Goal: Task Accomplishment & Management: Manage account settings

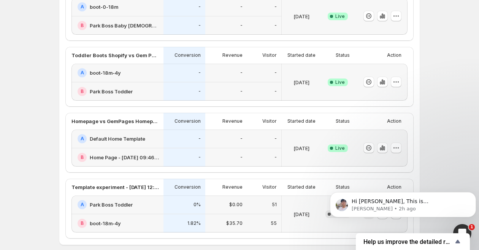
scroll to position [93, 0]
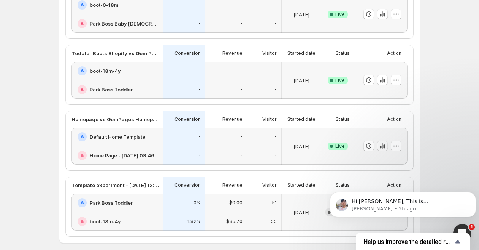
click at [382, 145] on icon "button" at bounding box center [383, 146] width 8 height 8
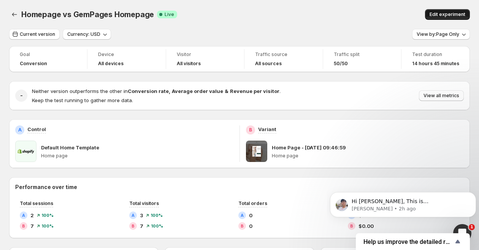
click at [446, 13] on span "Edit experiment" at bounding box center [448, 14] width 36 height 6
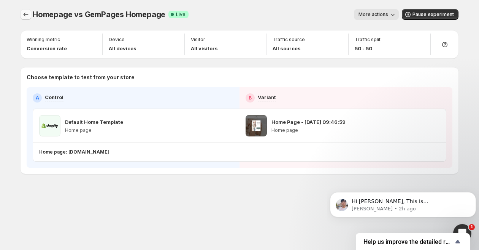
click at [25, 15] on icon "Experiments" at bounding box center [26, 15] width 8 height 8
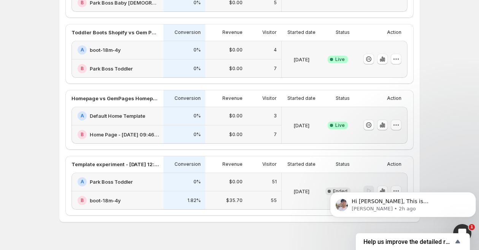
scroll to position [114, 0]
click at [395, 125] on icon "button" at bounding box center [397, 125] width 8 height 8
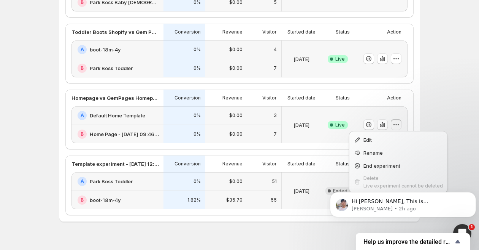
click at [455, 59] on div "Experiments. This page is ready Experiments Create new experiment Template Expe…" at bounding box center [239, 74] width 479 height 377
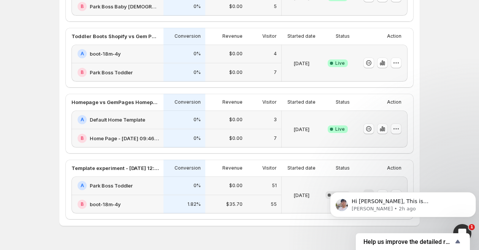
scroll to position [126, 0]
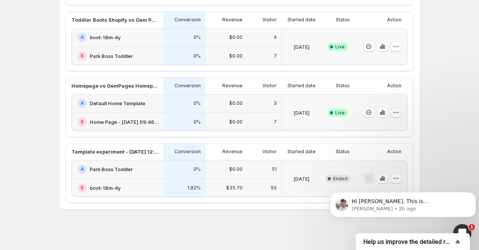
click at [396, 110] on icon "button" at bounding box center [397, 112] width 8 height 8
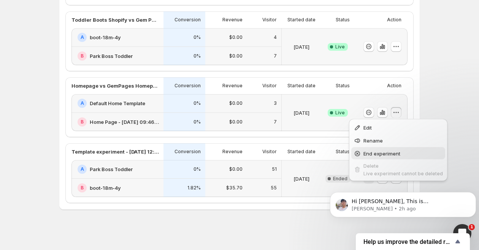
click at [383, 155] on span "End experiment" at bounding box center [382, 153] width 37 height 6
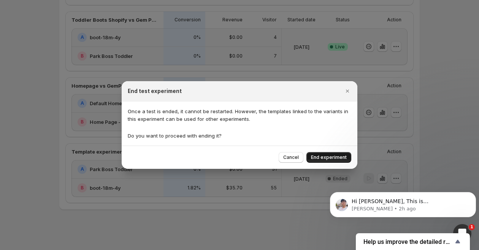
click at [317, 158] on span "End experiment" at bounding box center [329, 157] width 36 height 6
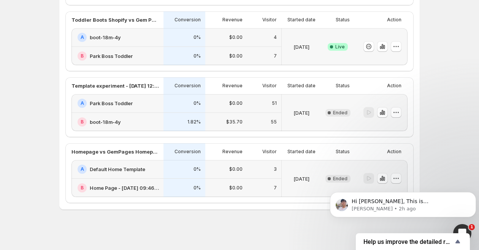
click html "Hi [PERSON_NAME], This is [PERSON_NAME]. As mentioned before, you are now offic…"
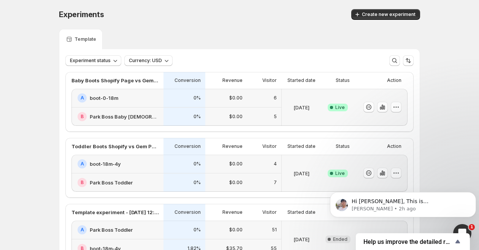
scroll to position [1, 0]
